Goal: Information Seeking & Learning: Check status

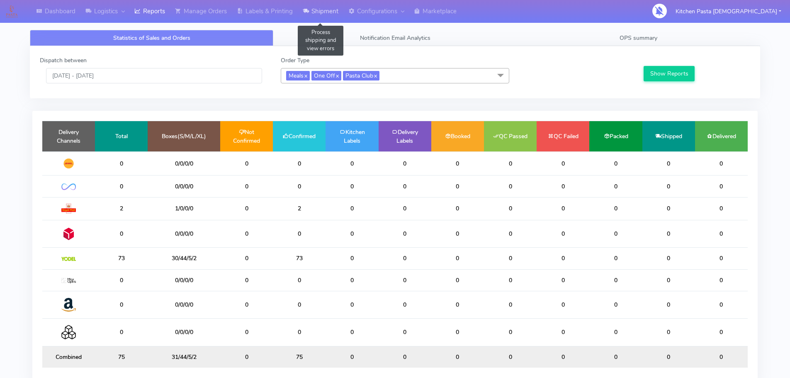
click at [322, 12] on link "Shipment" at bounding box center [321, 11] width 46 height 23
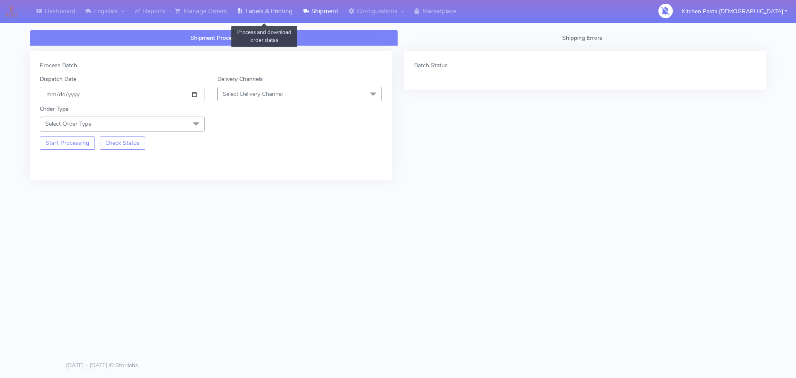
click at [282, 13] on link "Labels & Printing" at bounding box center [265, 11] width 66 height 23
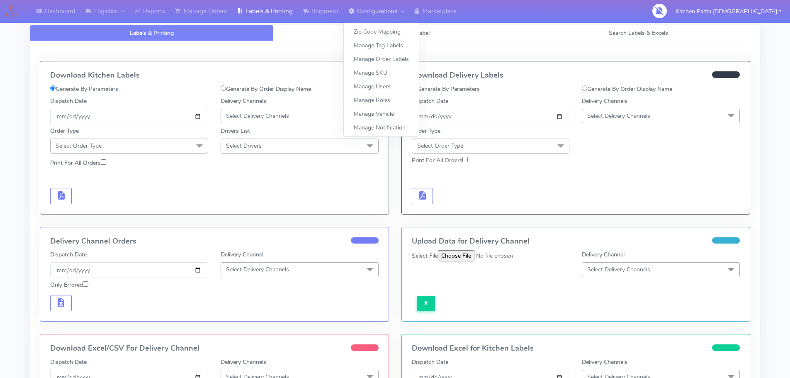
click at [362, 12] on link "Configurations" at bounding box center [376, 11] width 66 height 23
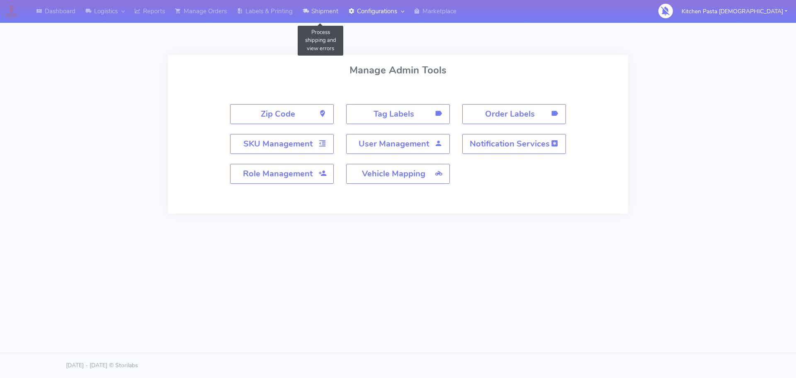
click at [314, 18] on link "Shipment" at bounding box center [321, 11] width 46 height 23
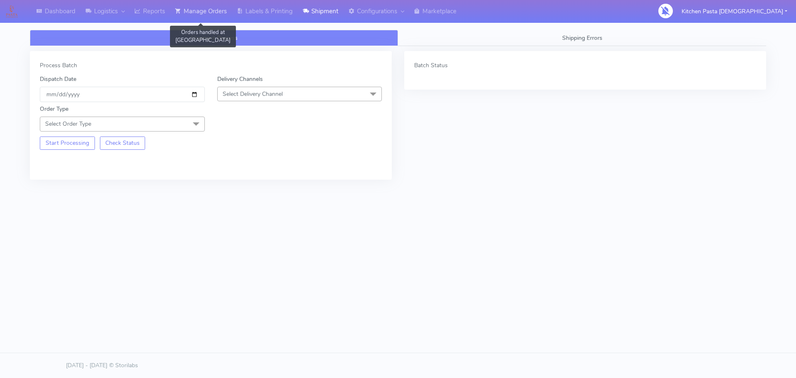
click at [220, 13] on link "Manage Orders" at bounding box center [201, 11] width 62 height 23
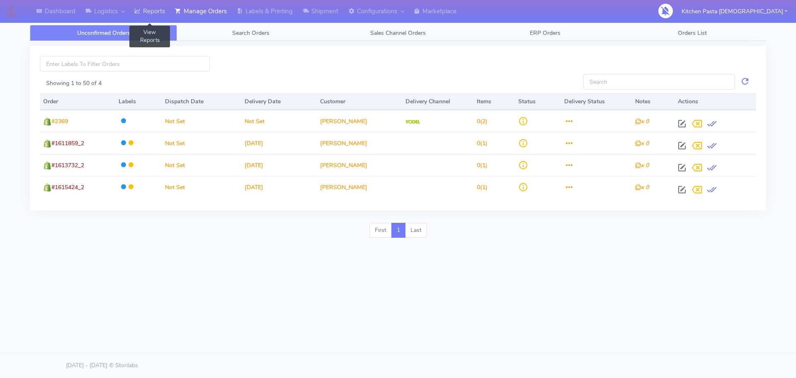
click at [162, 16] on link "Reports" at bounding box center [149, 11] width 41 height 23
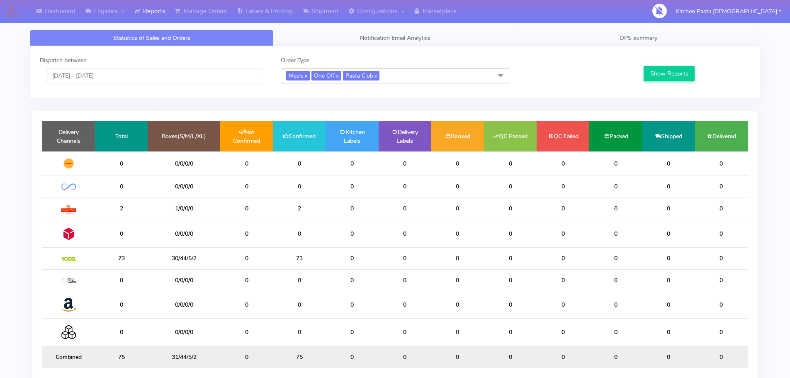
click at [621, 34] on link "OPS summary" at bounding box center [638, 38] width 243 height 16
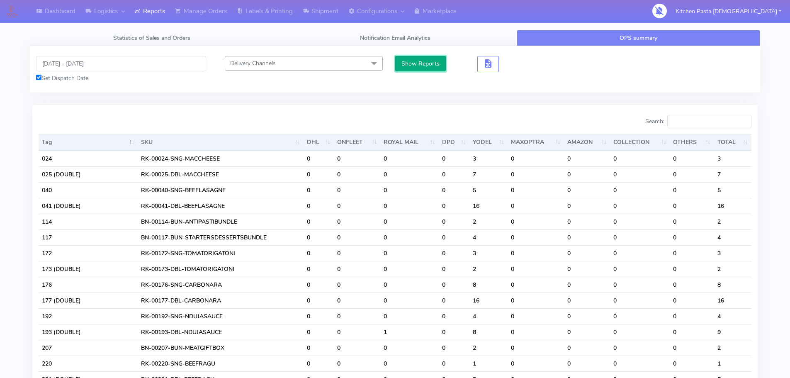
click at [432, 65] on button "Show Reports" at bounding box center [420, 63] width 51 height 15
click at [496, 66] on button "button" at bounding box center [488, 64] width 22 height 16
click at [486, 70] on button "button" at bounding box center [488, 64] width 22 height 16
click at [491, 65] on span "button" at bounding box center [488, 65] width 10 height 8
click at [515, 62] on span "button" at bounding box center [518, 65] width 10 height 8
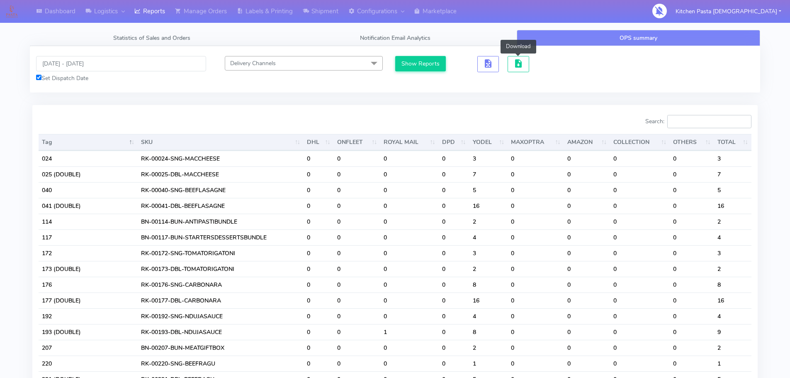
click at [709, 122] on input "Search:" at bounding box center [709, 121] width 84 height 13
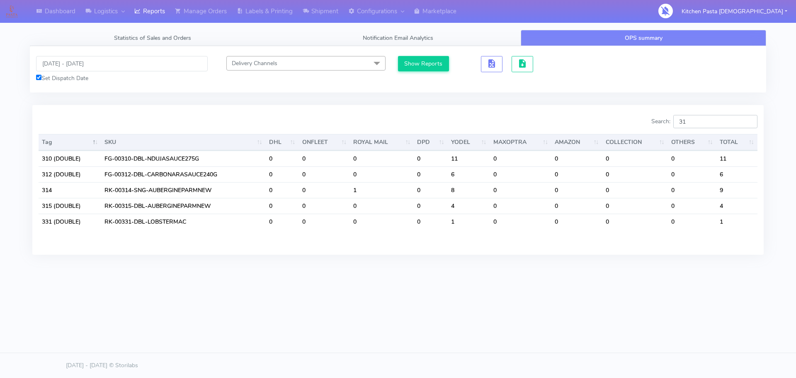
type input "3"
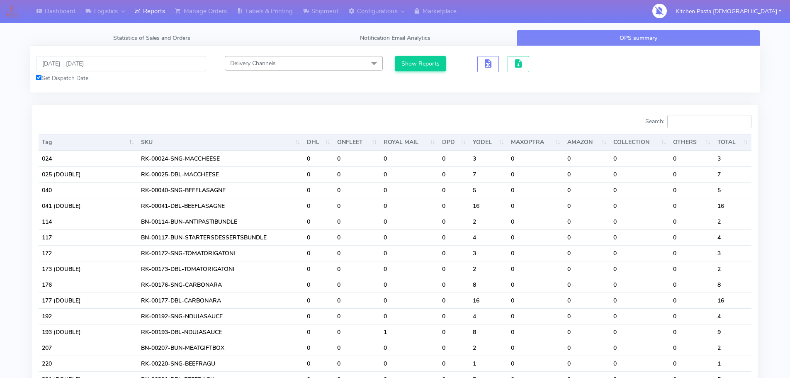
drag, startPoint x: 700, startPoint y: 124, endPoint x: 696, endPoint y: 121, distance: 5.3
click at [700, 124] on input "Search:" at bounding box center [709, 121] width 84 height 13
click at [695, 119] on input "Search:" at bounding box center [709, 121] width 84 height 13
click at [690, 121] on input "Search:" at bounding box center [709, 121] width 84 height 13
click at [681, 123] on input "Search:" at bounding box center [709, 121] width 84 height 13
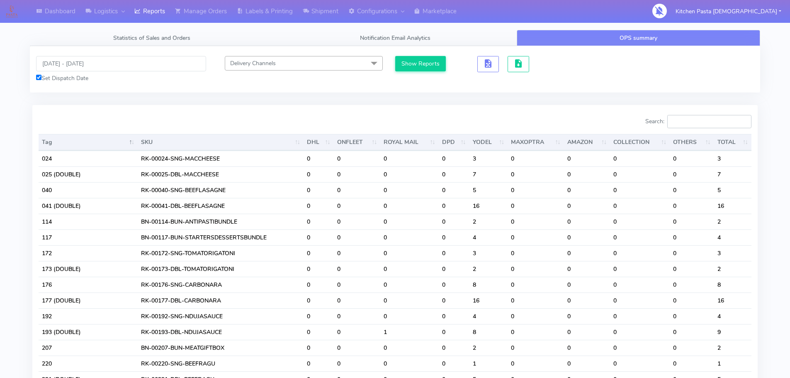
type input "1"
click at [715, 118] on input "Search:" at bounding box center [709, 121] width 84 height 13
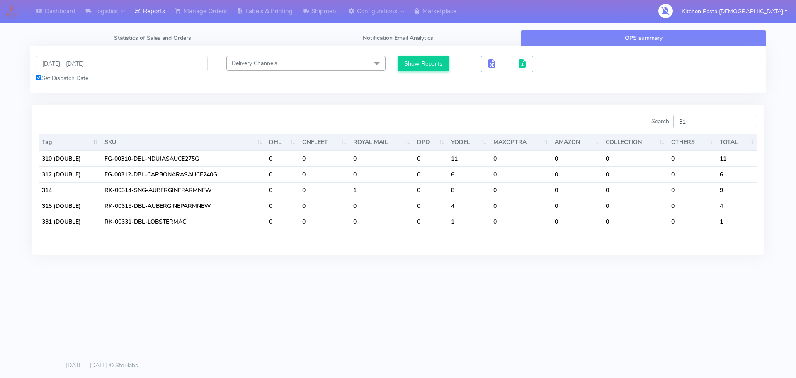
type input "3"
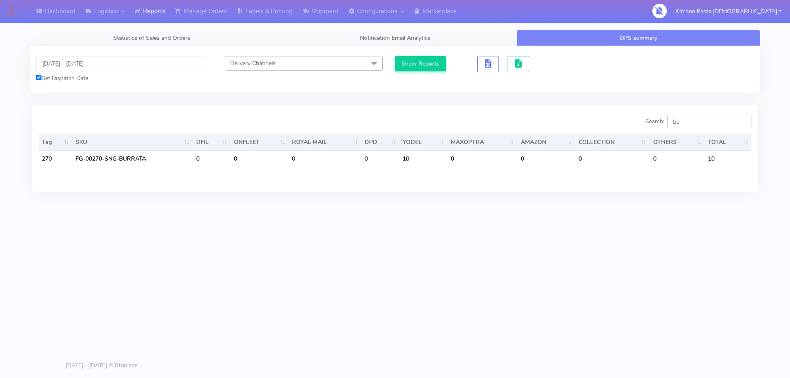
type input "b"
type input "t"
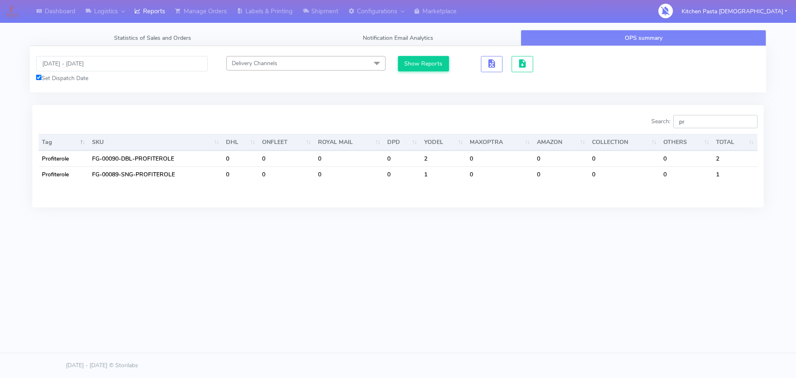
type input "p"
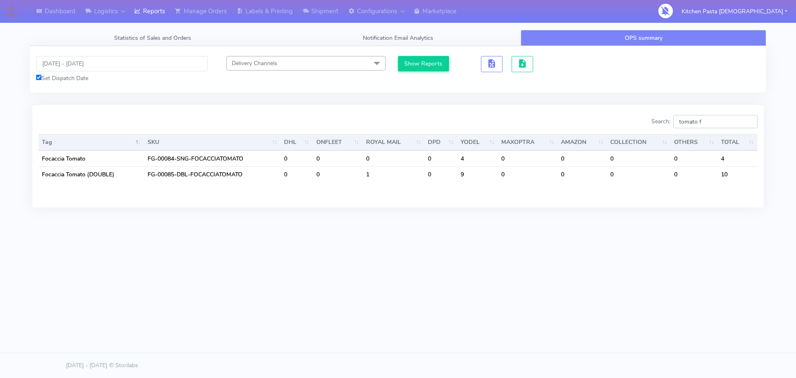
type input "tomato f"
click at [118, 66] on input "[DATE] - [DATE]" at bounding box center [122, 63] width 172 height 15
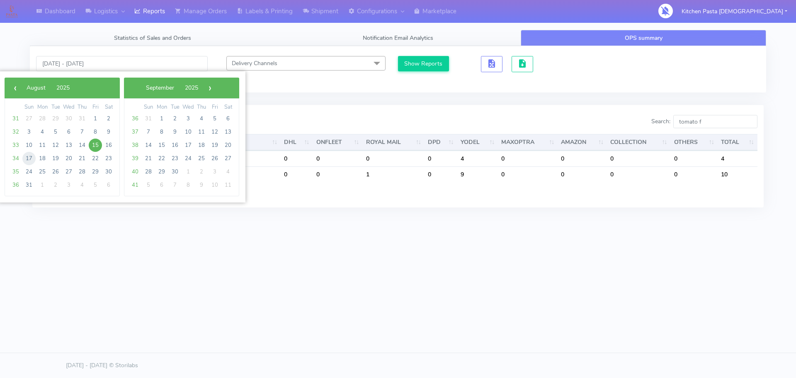
click at [26, 159] on span "17" at bounding box center [28, 158] width 13 height 13
type input "[DATE] - [DATE]"
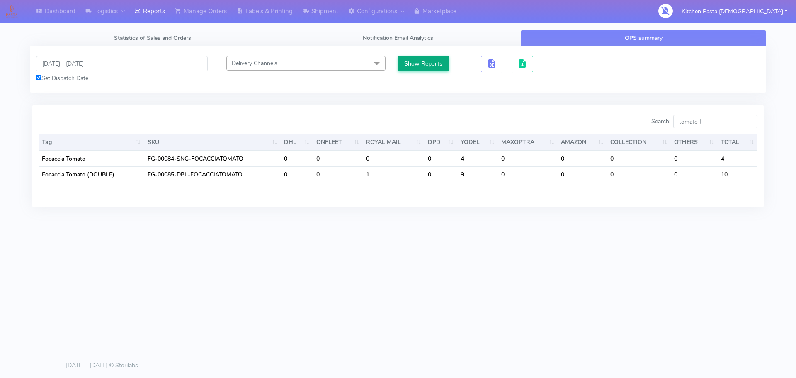
click at [449, 71] on div "Show Reports" at bounding box center [436, 64] width 77 height 16
click at [429, 68] on button "Show Reports" at bounding box center [423, 63] width 51 height 15
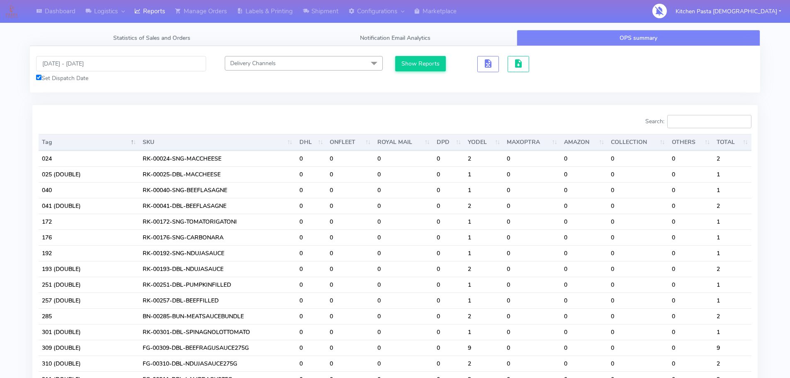
click at [708, 122] on input "Search:" at bounding box center [709, 121] width 84 height 13
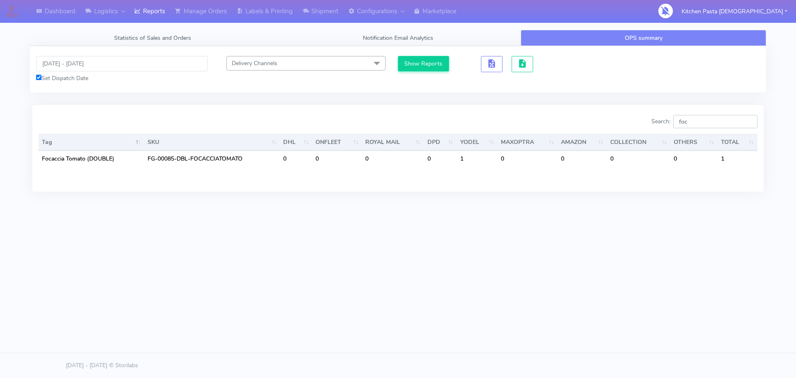
type input "foc"
